Goal: Check status: Check status

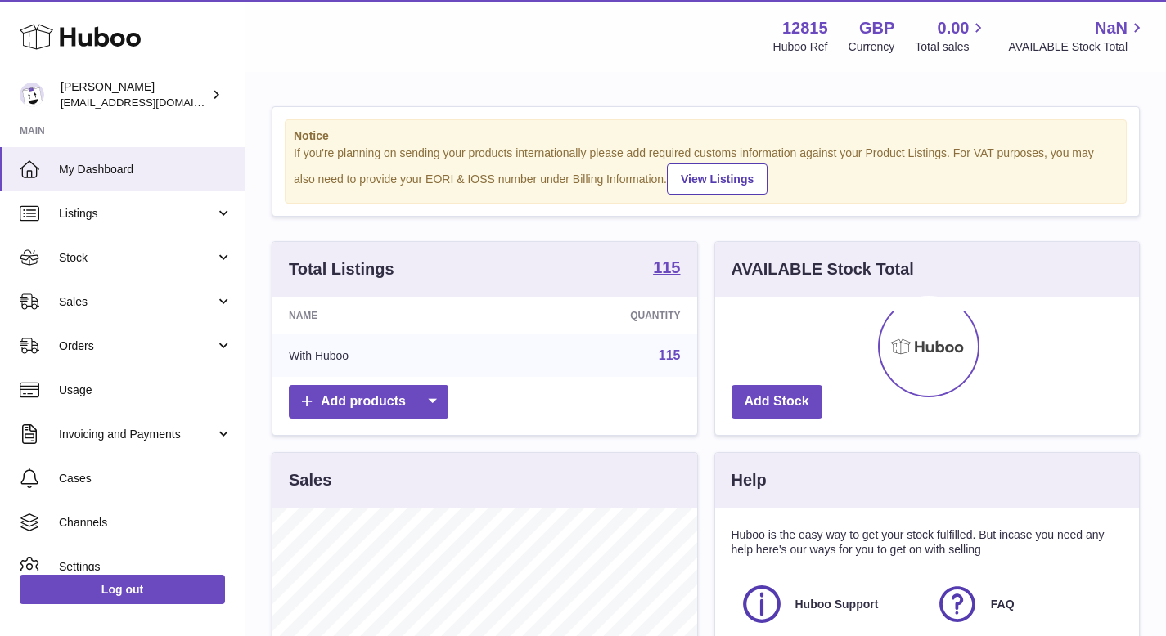
scroll to position [255, 424]
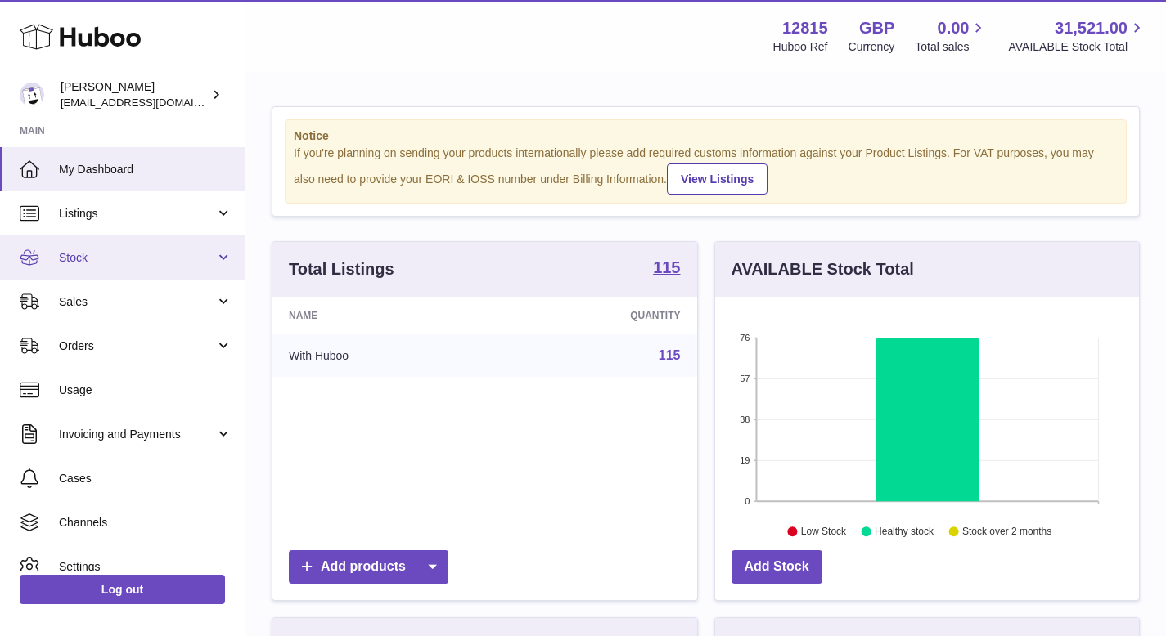
click at [113, 251] on span "Stock" at bounding box center [137, 258] width 156 height 16
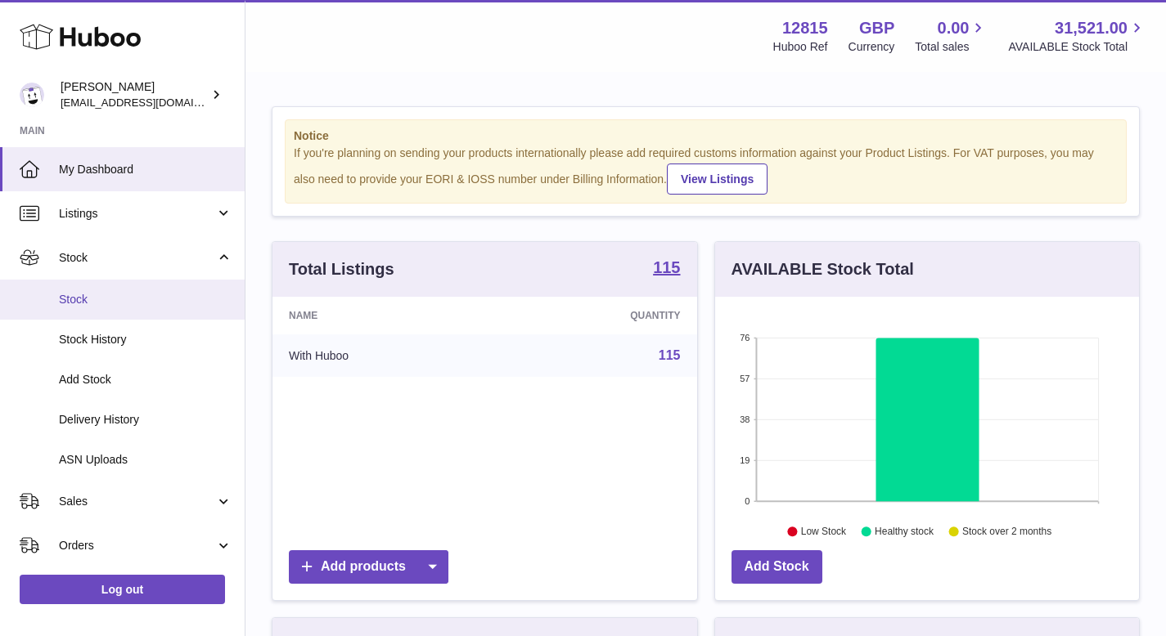
click at [106, 299] on span "Stock" at bounding box center [145, 300] width 173 height 16
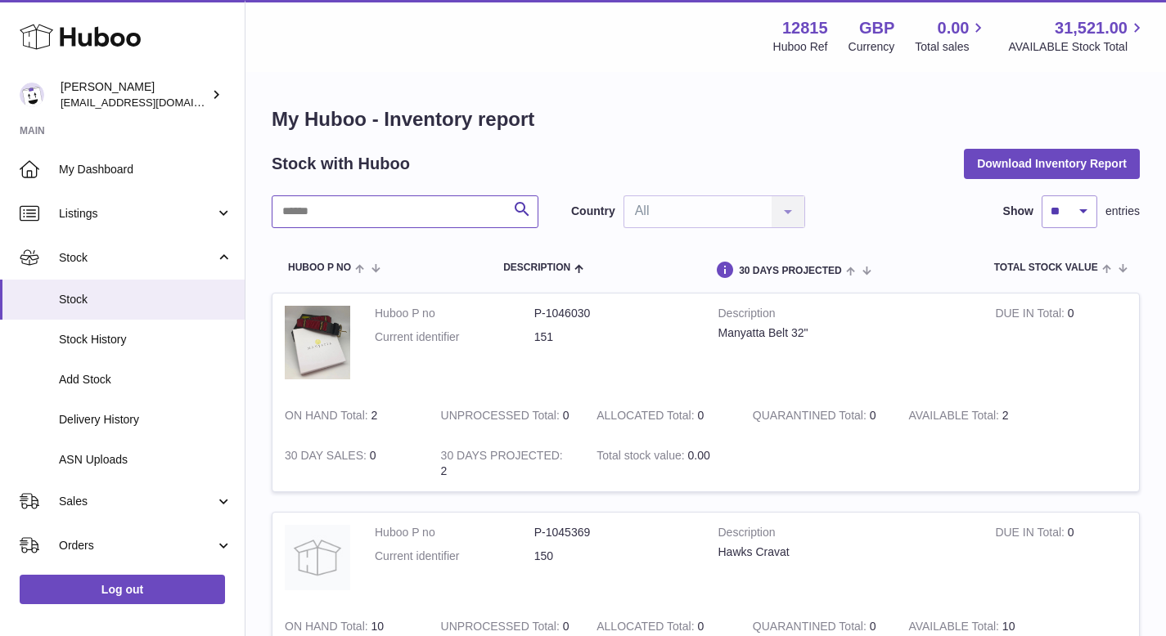
click at [450, 214] on input "text" at bounding box center [405, 212] width 267 height 33
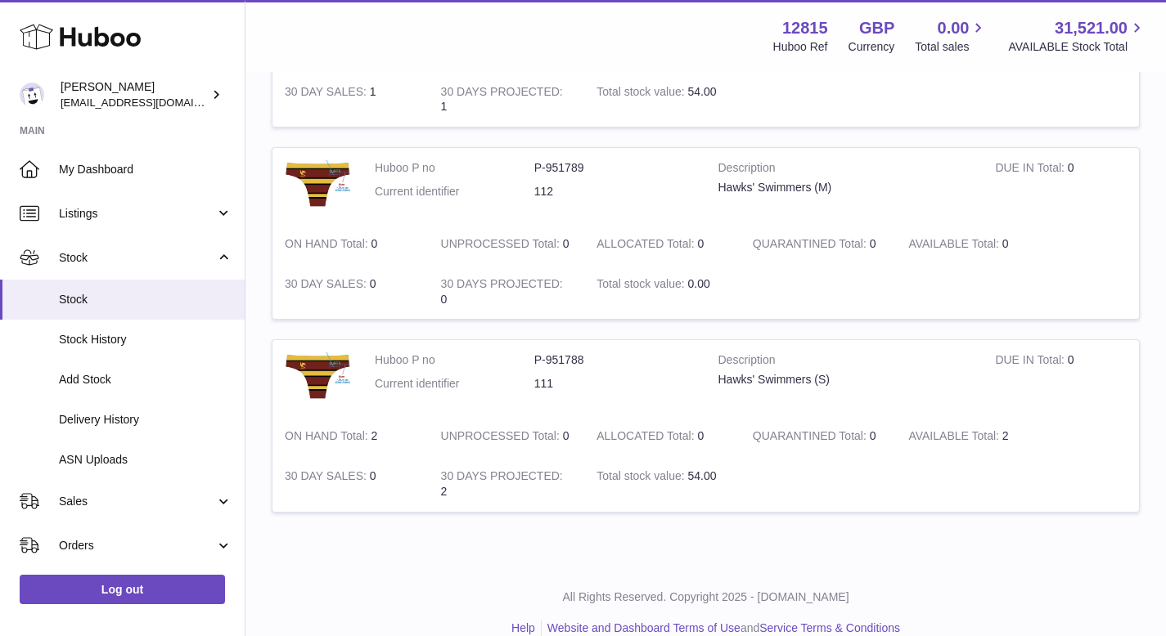
scroll to position [555, 0]
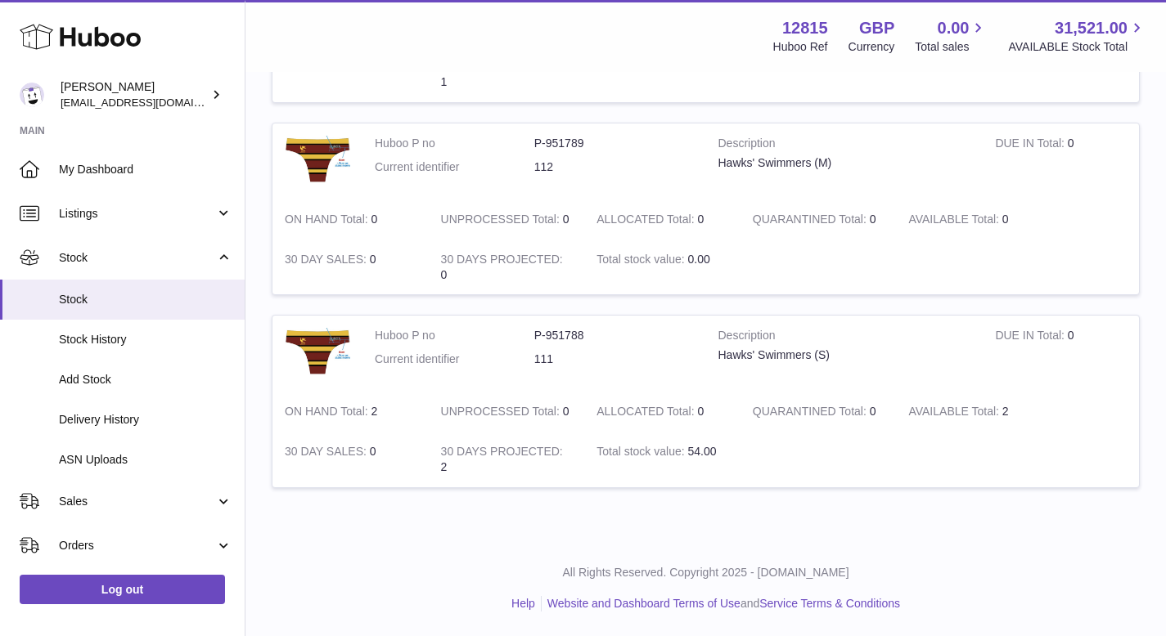
type input "****"
